Goal: Task Accomplishment & Management: Complete application form

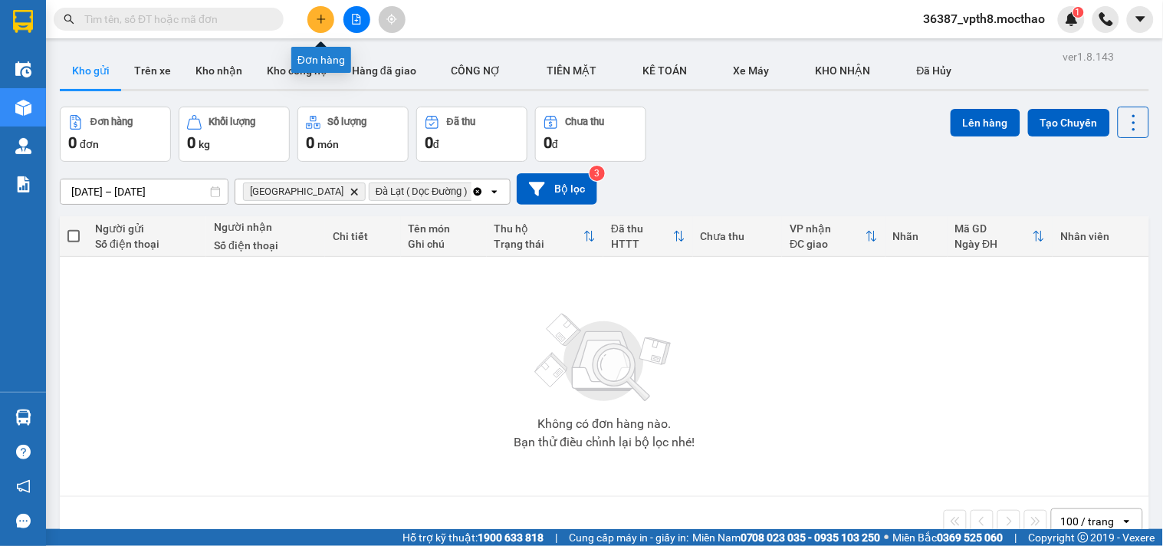
click at [330, 20] on button at bounding box center [320, 19] width 27 height 27
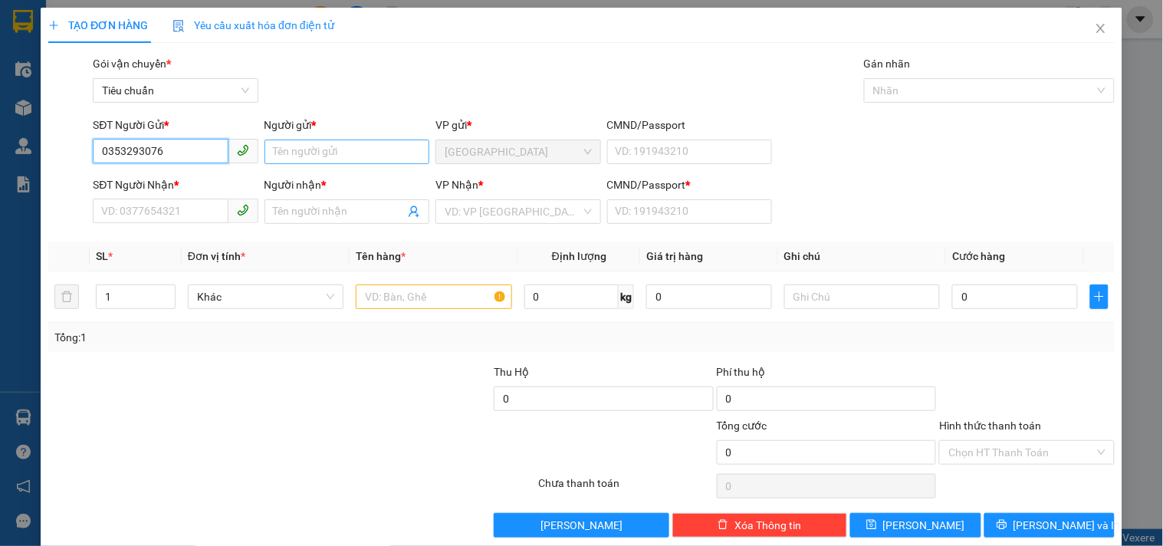
type input "0353293076"
drag, startPoint x: 347, startPoint y: 155, endPoint x: 382, endPoint y: 93, distance: 71.0
click at [347, 155] on input "Người gửi *" at bounding box center [347, 152] width 165 height 25
type input "NHUNG"
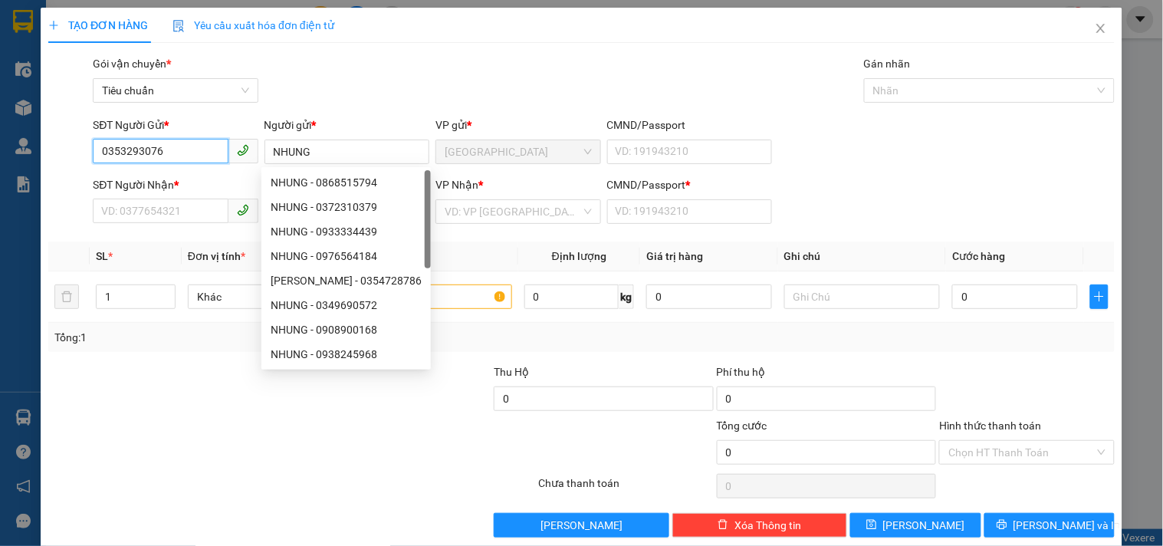
click at [154, 156] on input "0353293076" at bounding box center [160, 151] width 135 height 25
click at [154, 154] on input "0353293076" at bounding box center [160, 151] width 135 height 25
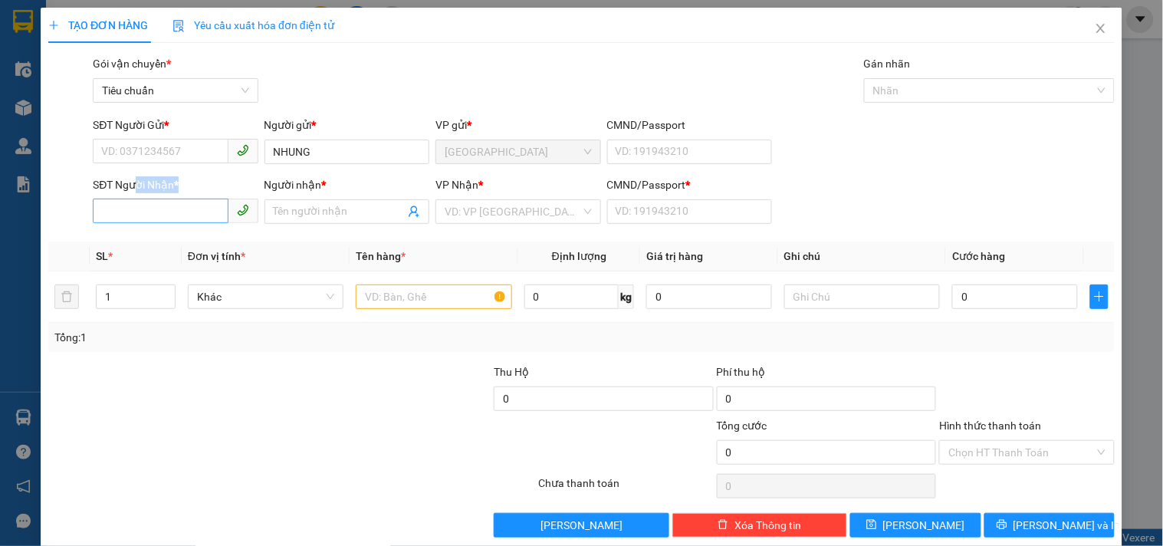
click at [132, 200] on div "SĐT Người Nhận * VD: 0377654321" at bounding box center [175, 203] width 165 height 54
click at [120, 216] on input "SĐT Người Nhận *" at bounding box center [160, 211] width 135 height 25
paste input "0353293076"
type input "0353293076"
click at [273, 202] on span at bounding box center [347, 211] width 165 height 25
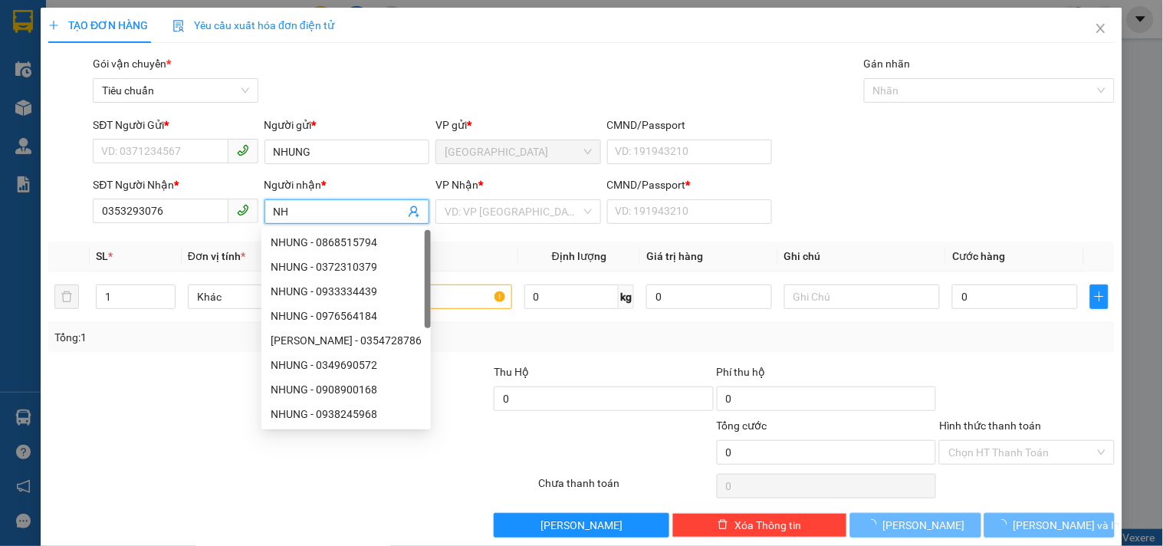
type input "N"
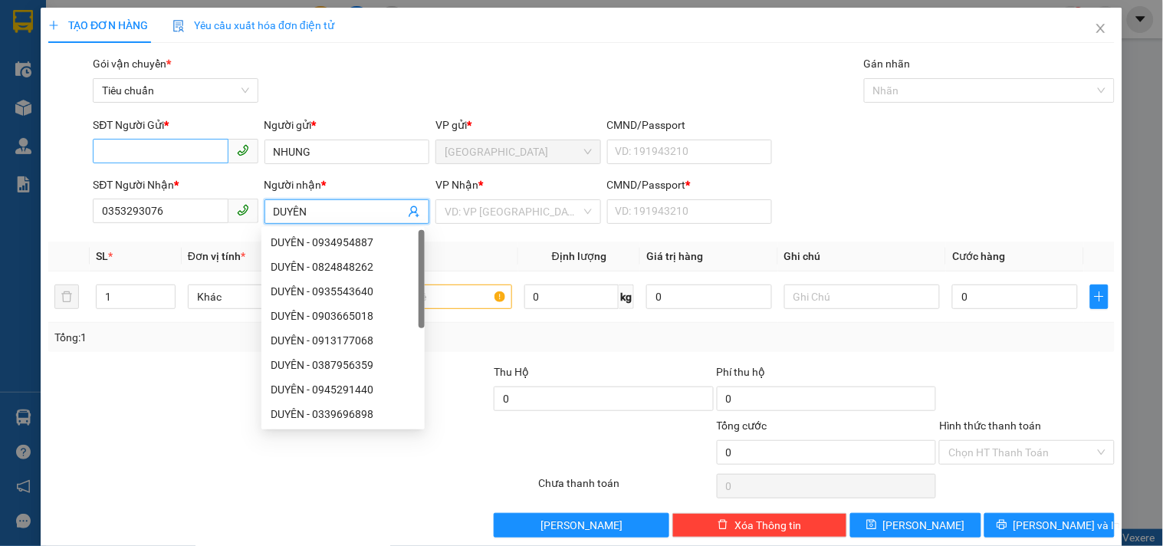
type input "DUYÊN"
click at [139, 147] on input "SĐT Người Gửi *" at bounding box center [160, 151] width 135 height 25
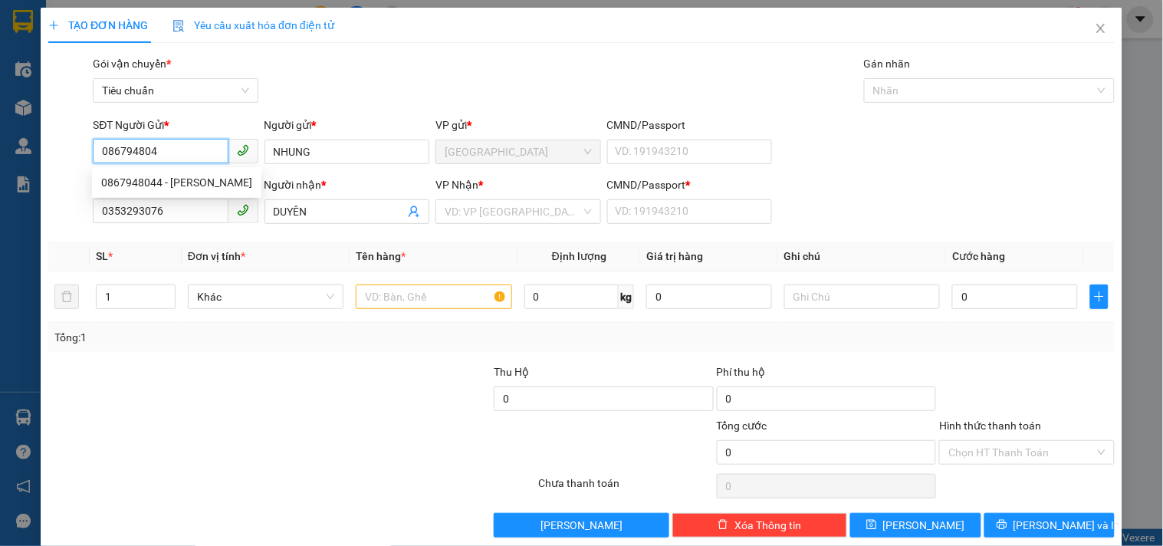
type input "0867948044"
click at [150, 177] on div "0867948044 - [PERSON_NAME]" at bounding box center [176, 182] width 151 height 17
type input "20.000"
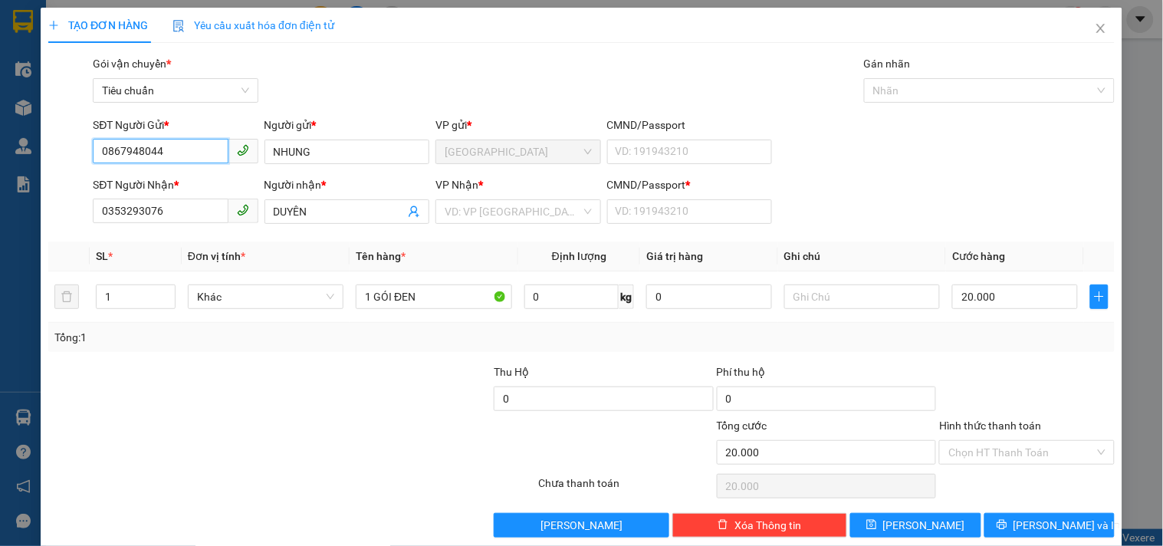
type input "0867948044"
click at [499, 64] on div "Gói vận chuyển * Tiêu chuẩn Gán nhãn Nhãn" at bounding box center [604, 82] width 1028 height 54
click at [488, 215] on input "search" at bounding box center [513, 211] width 136 height 23
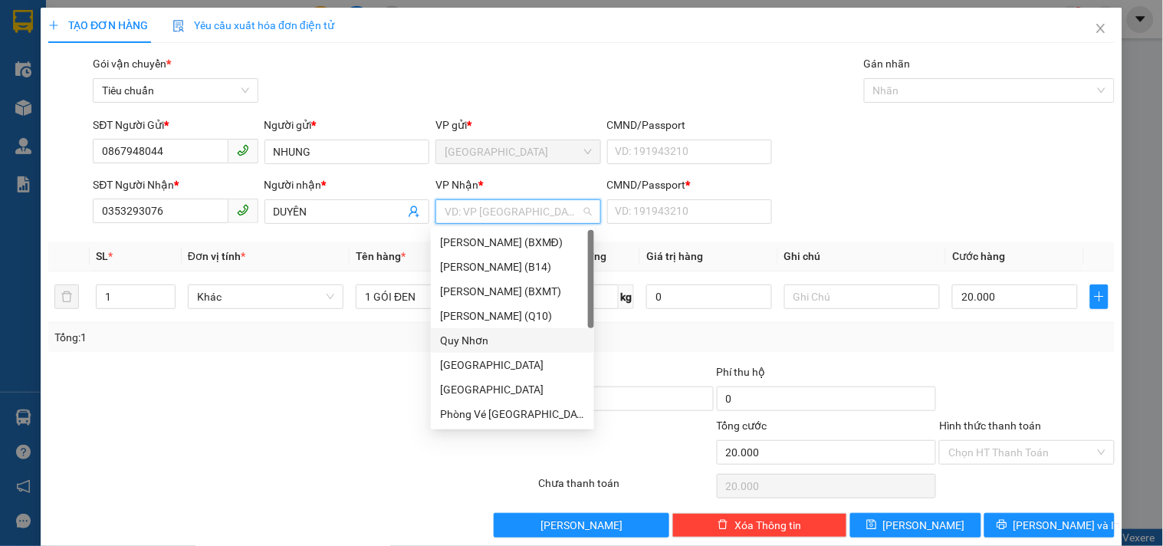
click at [495, 340] on div "Quy Nhơn" at bounding box center [512, 340] width 145 height 17
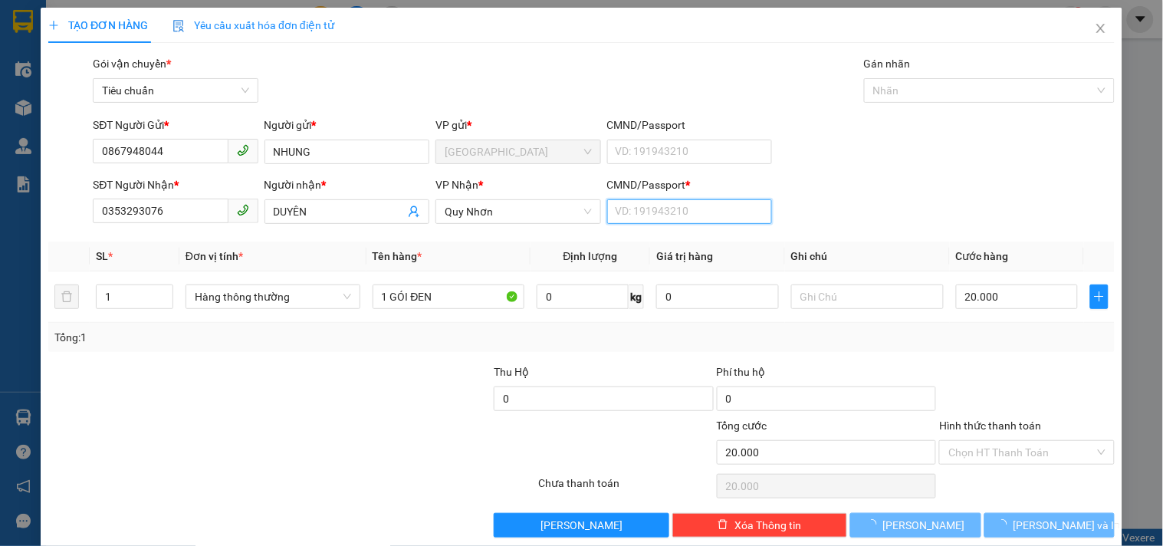
click at [636, 212] on input "CMND/Passport *" at bounding box center [689, 211] width 165 height 25
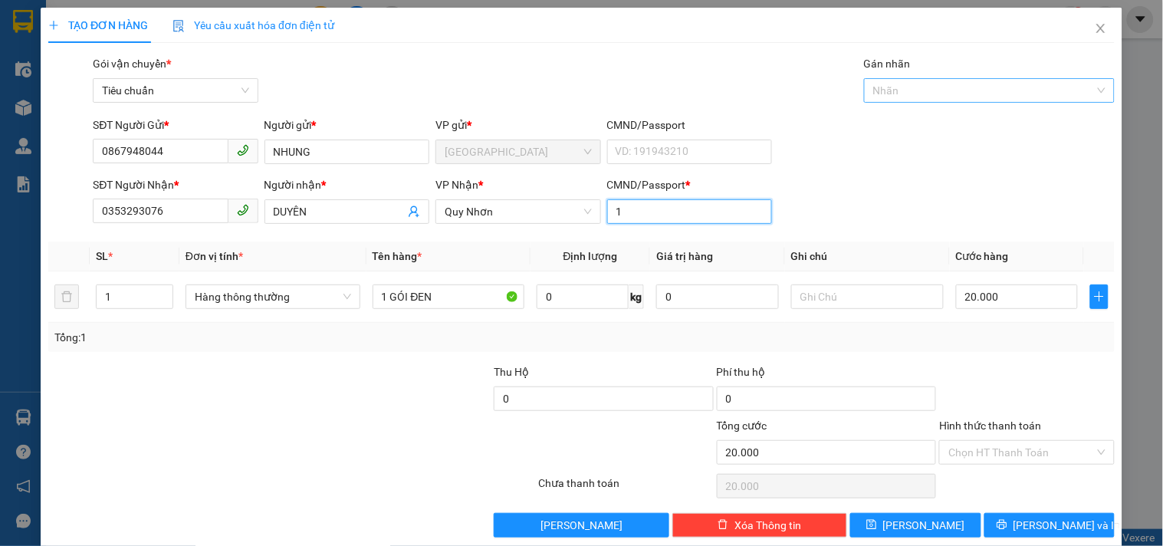
click at [940, 84] on div at bounding box center [982, 90] width 228 height 18
type input "1"
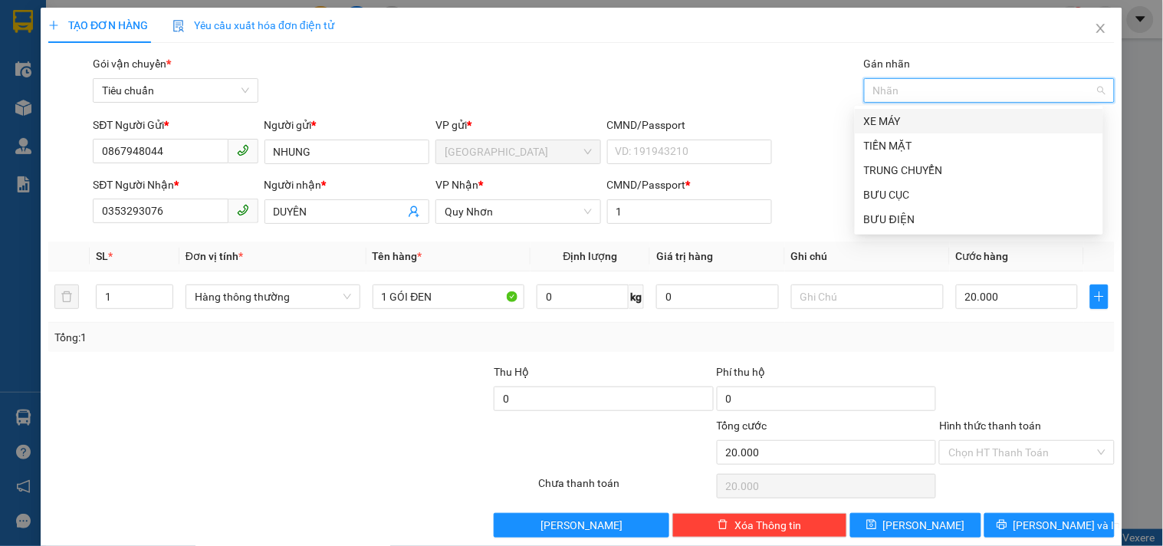
click at [900, 111] on div "XE MÁY" at bounding box center [979, 121] width 248 height 25
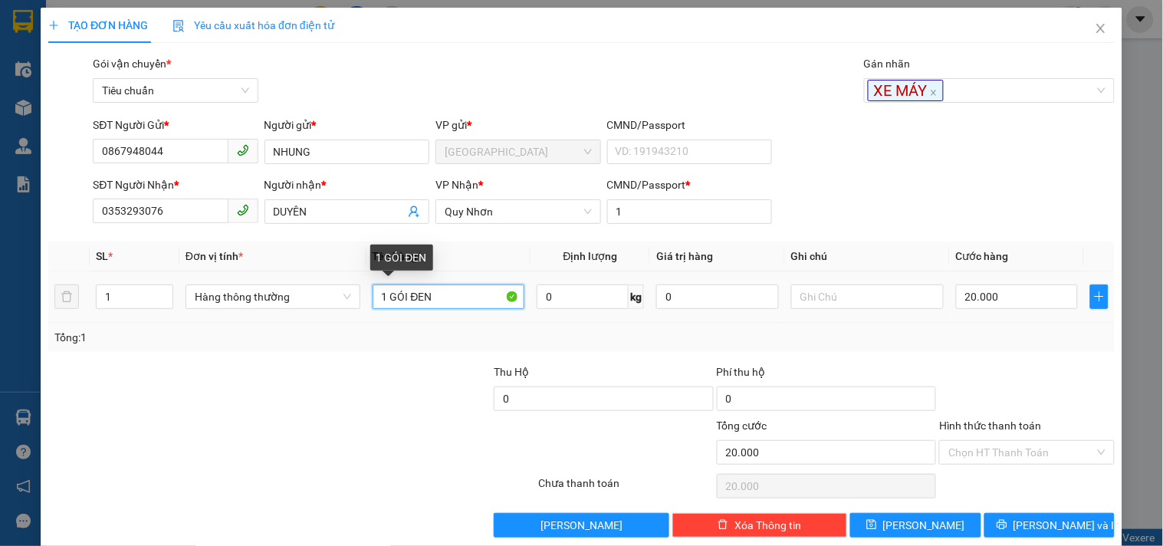
drag, startPoint x: 439, startPoint y: 296, endPoint x: 388, endPoint y: 288, distance: 52.1
click at [388, 288] on input "1 GÓI ĐEN" at bounding box center [449, 296] width 153 height 25
type input "1 XE CƯỚC ( 9302 ) + KHÓA"
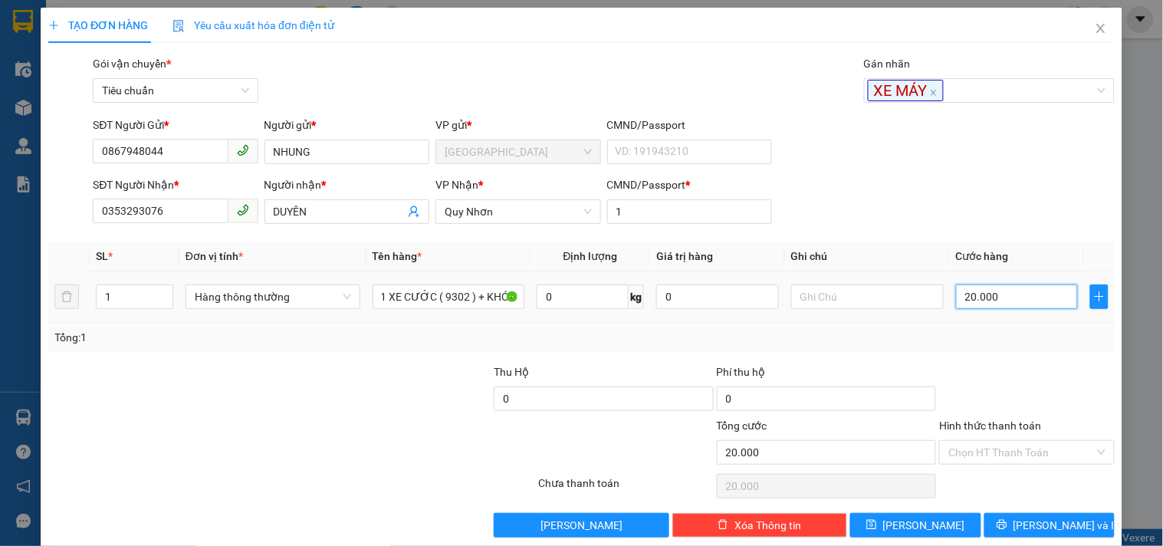
click at [1004, 300] on input "20.000" at bounding box center [1017, 296] width 123 height 25
click at [165, 291] on icon "up" at bounding box center [164, 293] width 5 height 5
type input "2"
click at [166, 292] on span "up" at bounding box center [164, 292] width 9 height 9
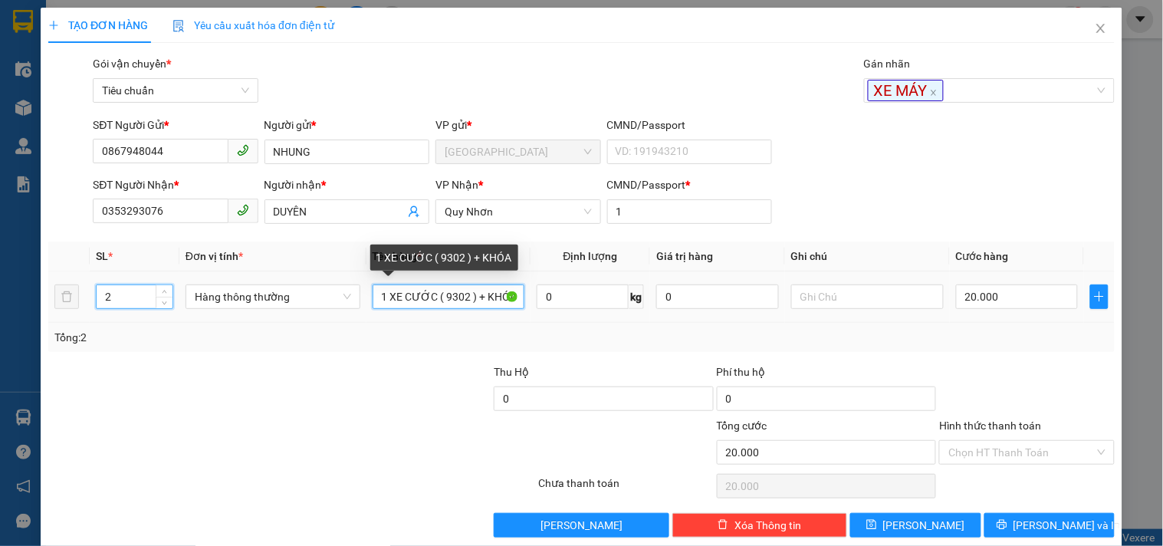
click at [479, 304] on input "1 XE CƯỚC ( 9302 ) + KHÓA" at bounding box center [449, 296] width 153 height 25
type input "0"
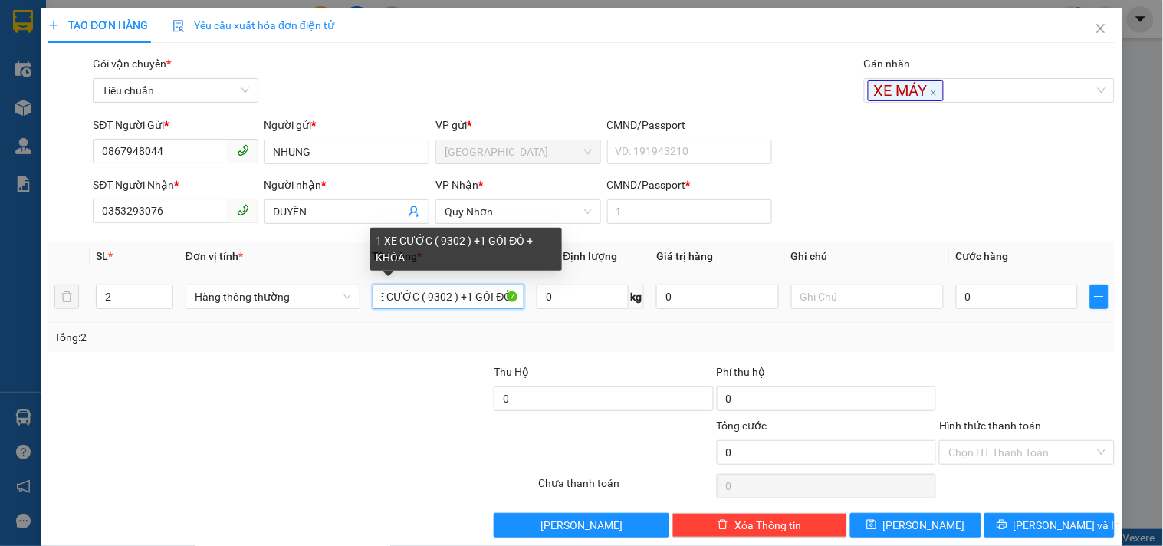
scroll to position [0, 26]
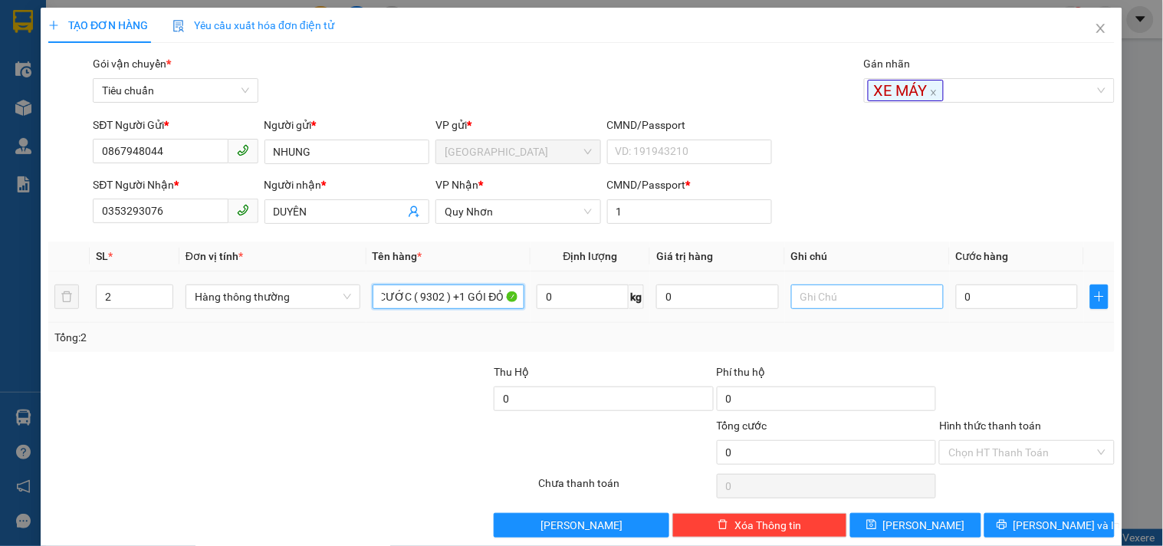
type input "1 XE CƯỚC ( 9302 ) +1 GÓI ĐỎ + KHÓA"
click at [850, 307] on input "text" at bounding box center [867, 296] width 153 height 25
type input "XE 100"
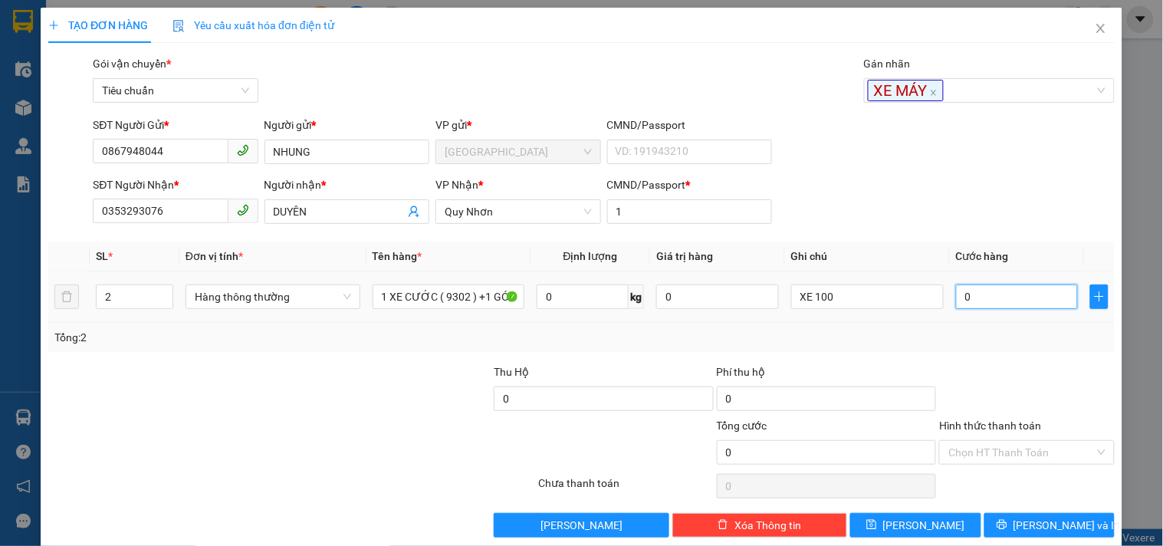
click at [984, 286] on input "0" at bounding box center [1017, 296] width 123 height 25
type input "1"
type input "12"
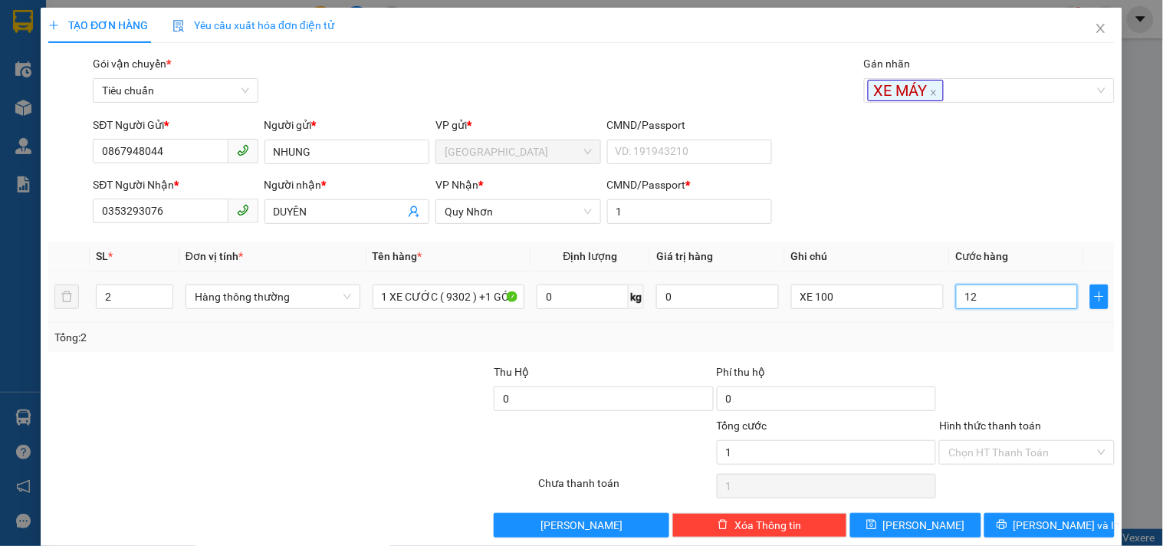
type input "12"
type input "120"
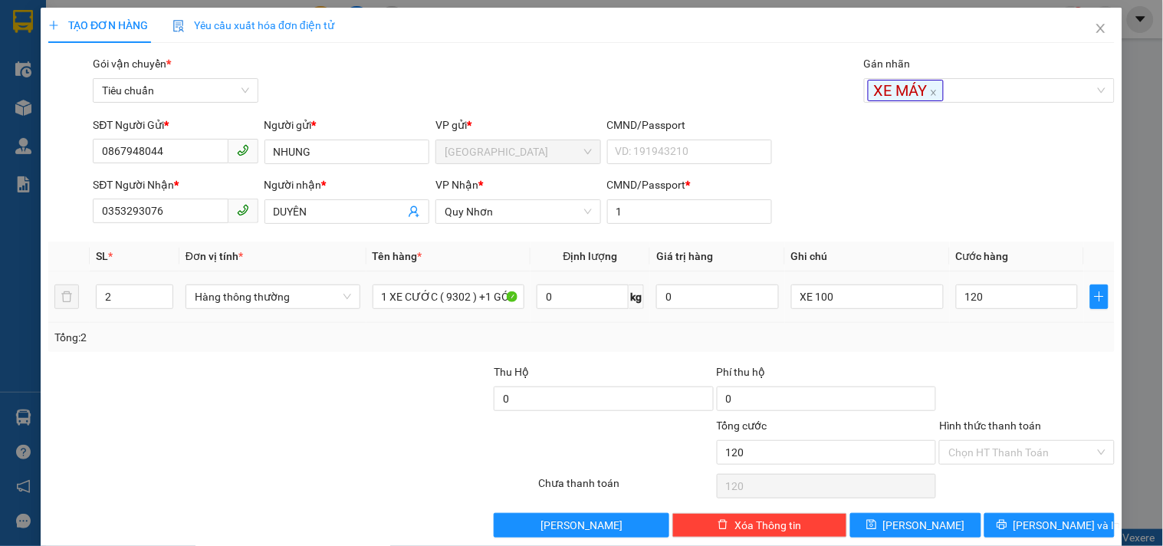
type input "120.000"
click at [968, 349] on div "Tổng: 2" at bounding box center [581, 337] width 1067 height 29
click at [993, 456] on input "Hình thức thanh toán" at bounding box center [1021, 452] width 146 height 23
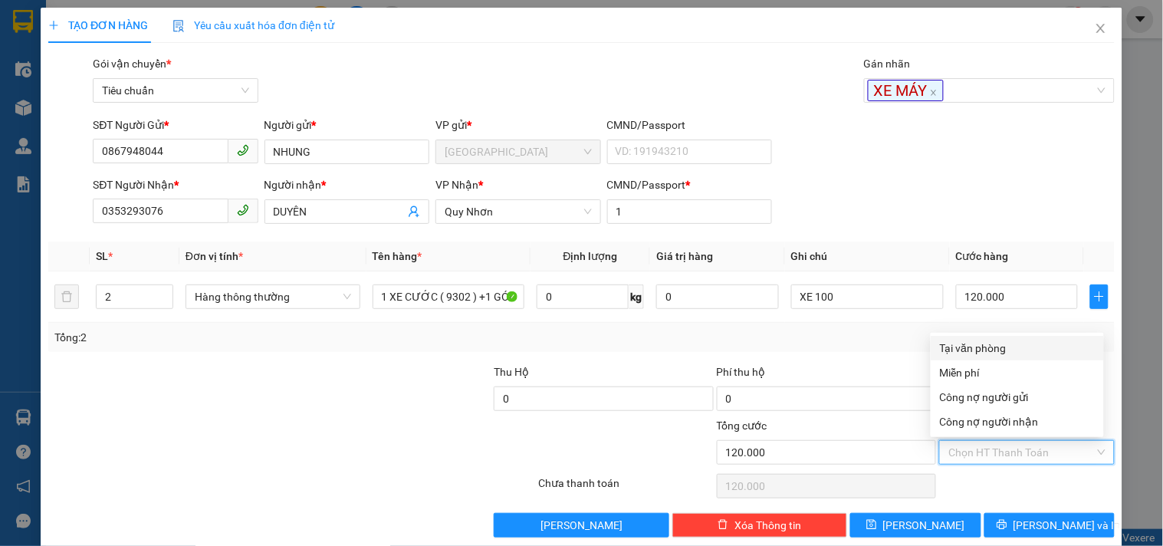
click at [982, 351] on div "Tại văn phòng" at bounding box center [1017, 348] width 155 height 17
type input "0"
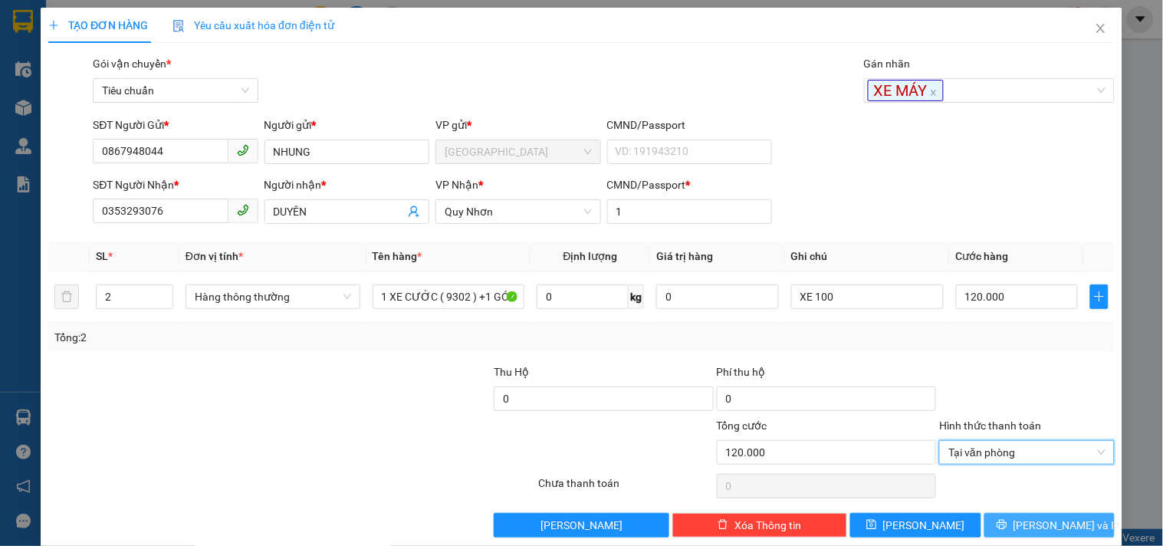
click at [1026, 516] on span "[PERSON_NAME] và In" at bounding box center [1067, 525] width 107 height 17
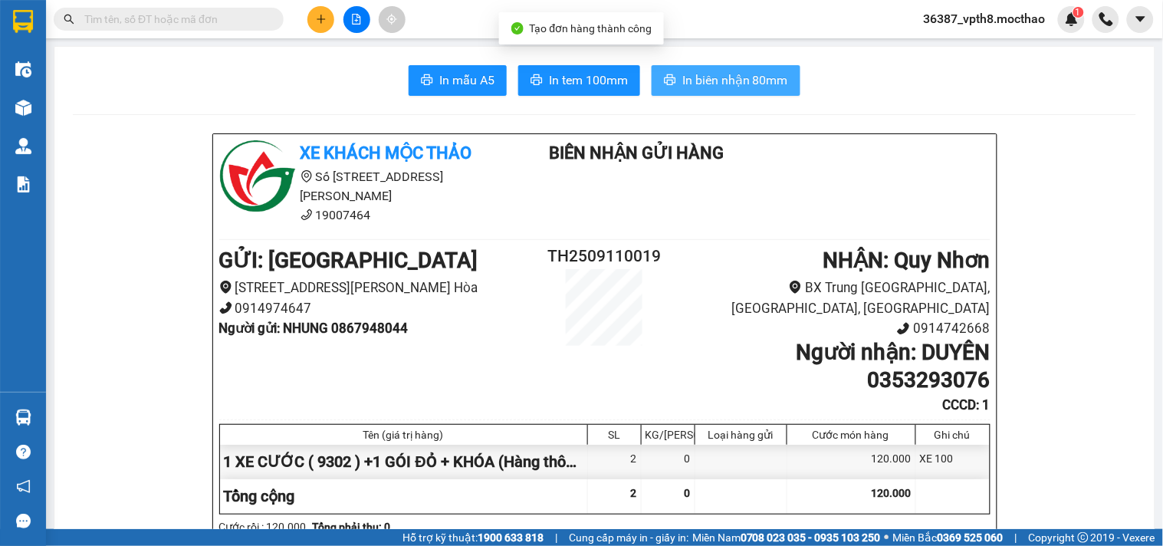
click at [705, 77] on span "In biên nhận 80mm" at bounding box center [735, 80] width 106 height 19
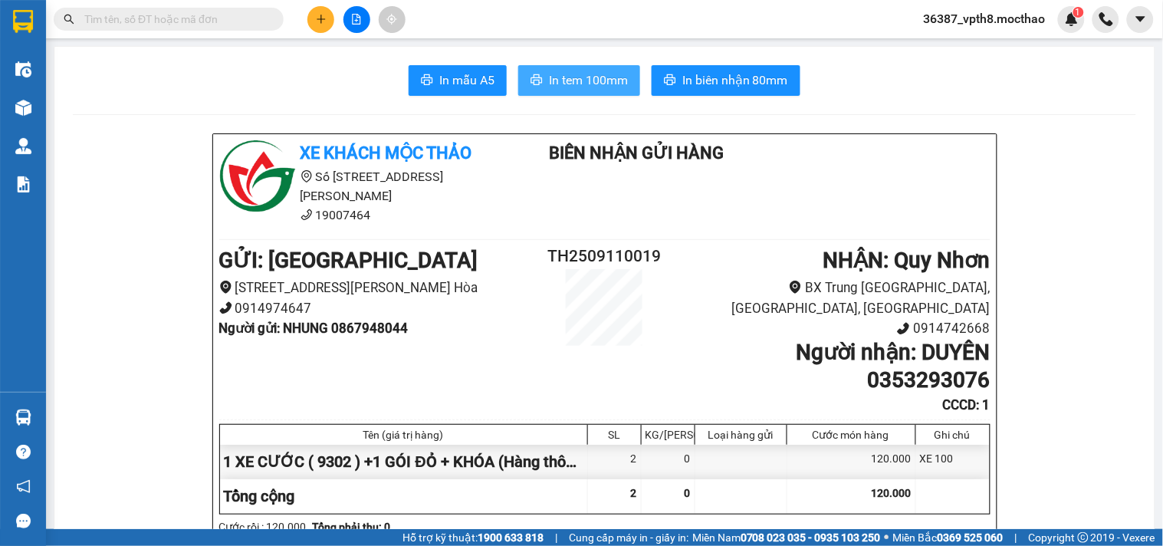
click at [576, 73] on span "In tem 100mm" at bounding box center [588, 80] width 79 height 19
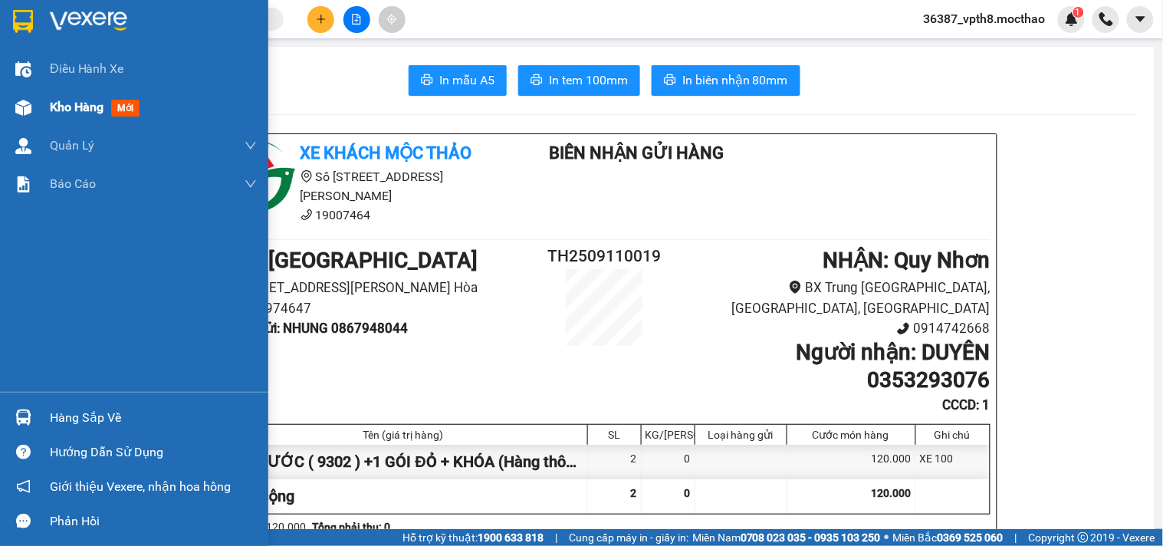
click at [42, 109] on div "Kho hàng mới" at bounding box center [134, 107] width 268 height 38
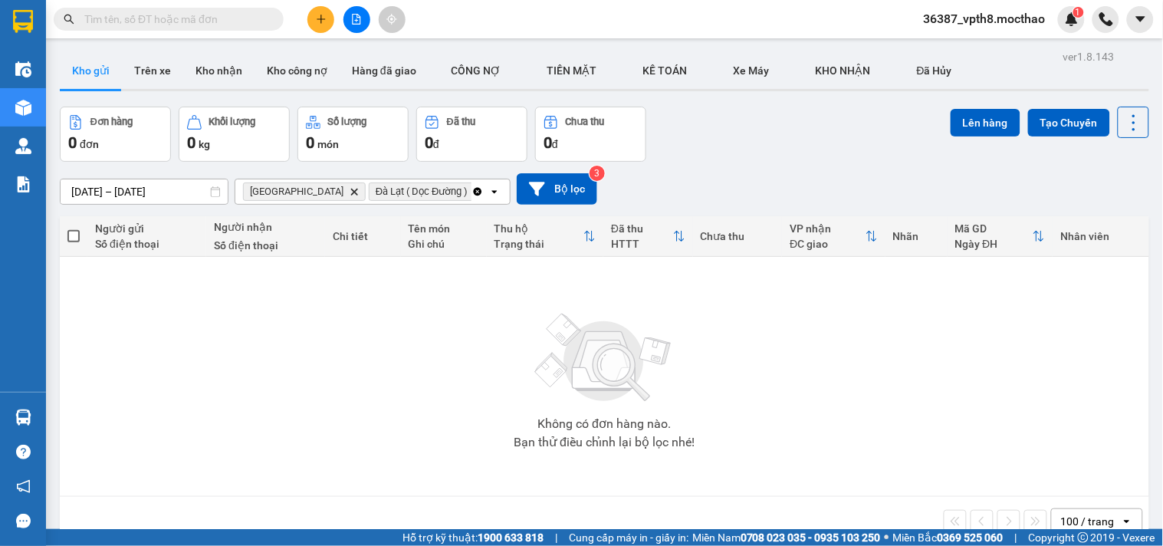
click at [787, 143] on div "Đơn hàng 0 đơn Khối lượng 0 kg Số lượng 0 món Đã thu 0 đ Chưa thu 0 đ Lên hàng …" at bounding box center [605, 134] width 1090 height 55
click at [476, 192] on icon "Đà Lạt ( Dọc Đường ), close by backspace" at bounding box center [479, 191] width 7 height 7
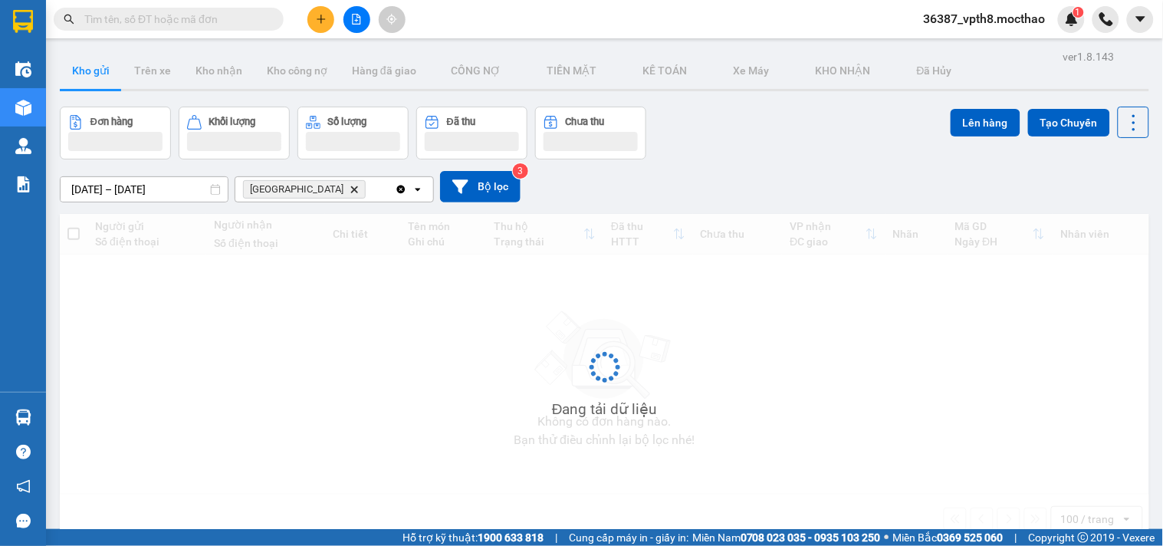
click at [350, 187] on icon "Delete" at bounding box center [354, 189] width 9 height 9
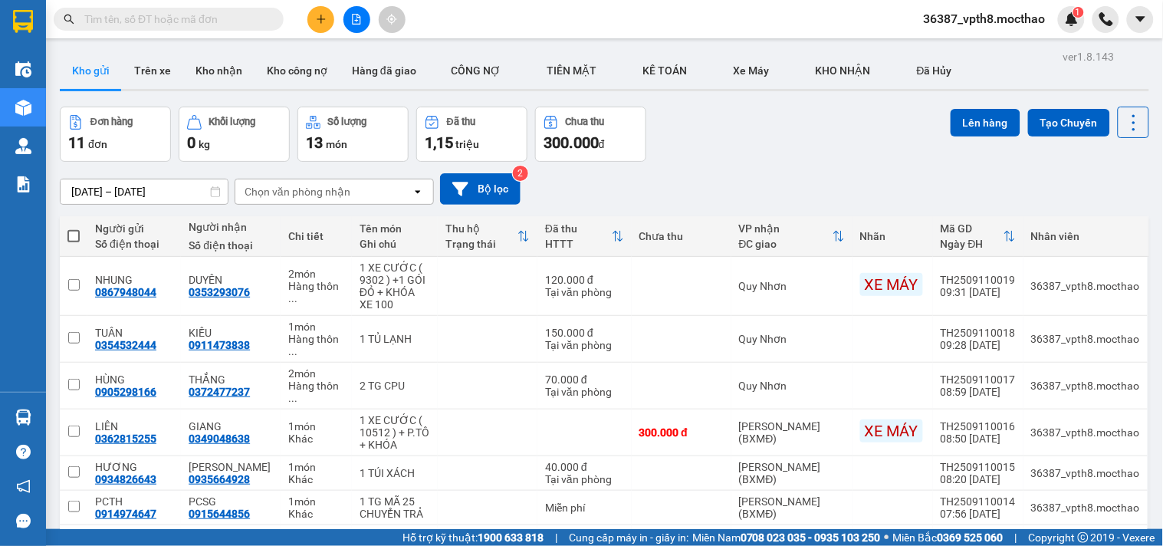
click at [749, 155] on div "Đơn hàng 11 đơn Khối lượng 0 kg Số lượng 13 món Đã thu 1,15 triệu Chưa thu 300.…" at bounding box center [605, 134] width 1090 height 55
